Goal: Navigation & Orientation: Find specific page/section

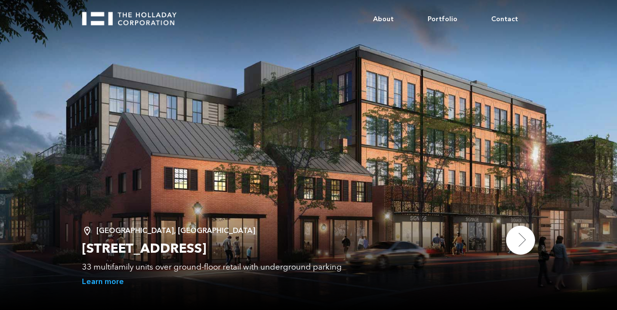
click at [522, 240] on img at bounding box center [520, 240] width 29 height 29
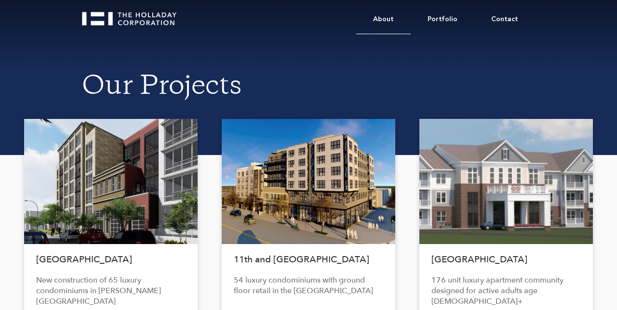
click at [399, 17] on link "About" at bounding box center [383, 19] width 54 height 29
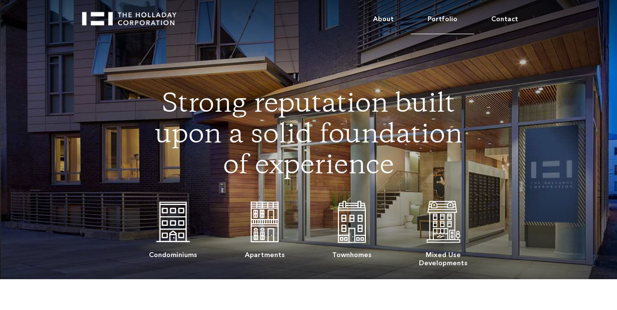
click at [450, 17] on link "Portfolio" at bounding box center [443, 19] width 64 height 29
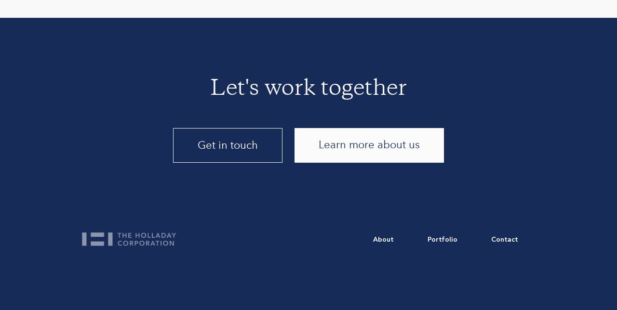
scroll to position [2110, 0]
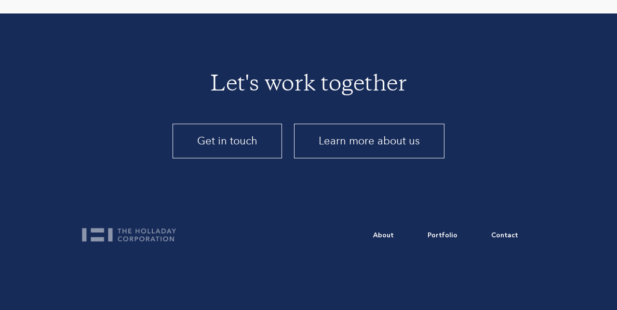
click at [386, 141] on link "Learn more about us" at bounding box center [369, 141] width 150 height 35
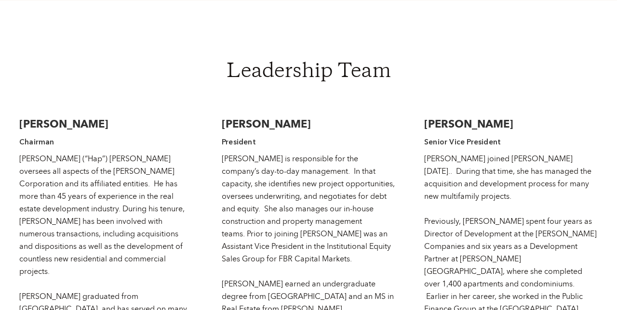
scroll to position [1374, 0]
